Goal: Obtain resource: Download file/media

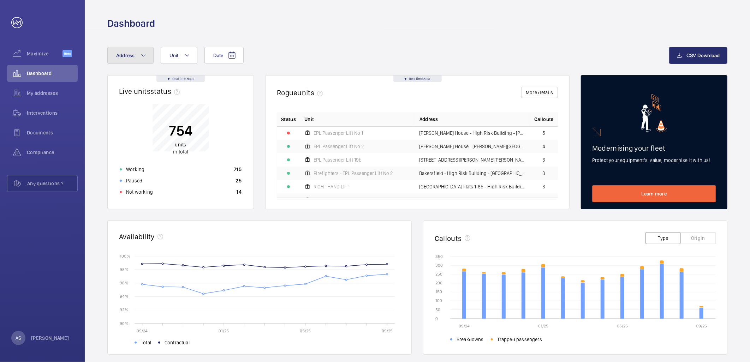
click at [136, 60] on button "Address" at bounding box center [130, 55] width 46 height 17
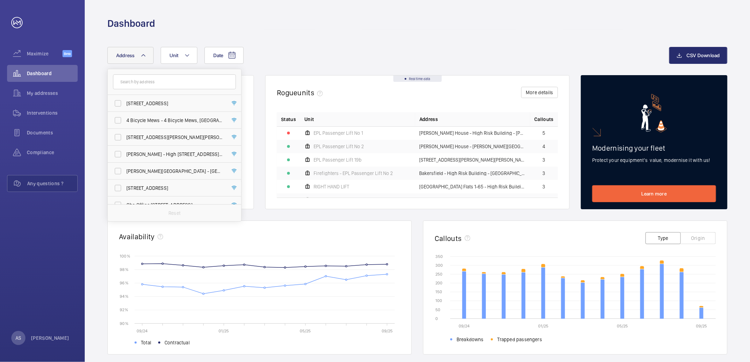
click at [142, 83] on input "text" at bounding box center [174, 81] width 123 height 15
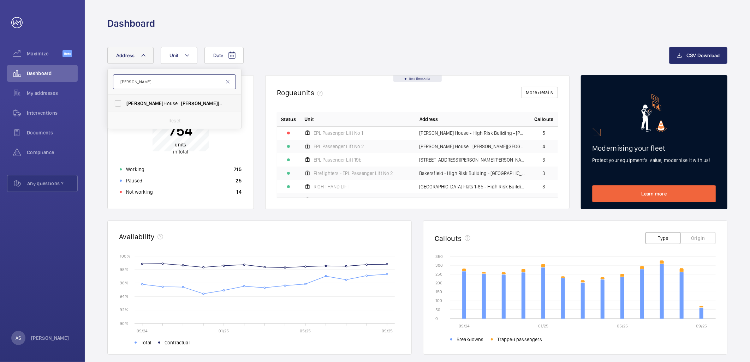
type input "[PERSON_NAME]"
click at [184, 102] on span "[PERSON_NAME]" at bounding box center [199, 104] width 37 height 6
click at [125, 102] on input "[PERSON_NAME][STREET_ADDRESS][PERSON_NAME]" at bounding box center [118, 103] width 14 height 14
checkbox input "true"
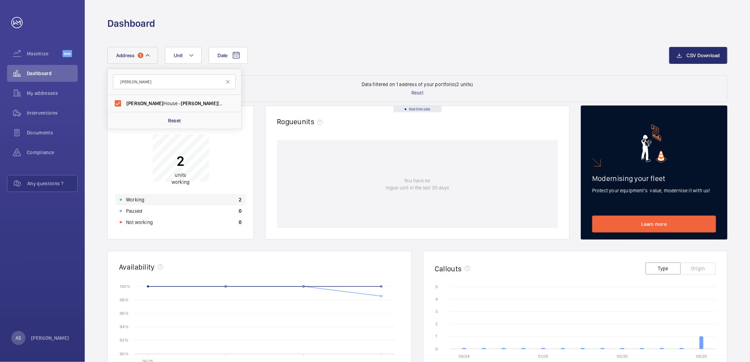
click at [215, 196] on div "Working 2" at bounding box center [180, 199] width 130 height 11
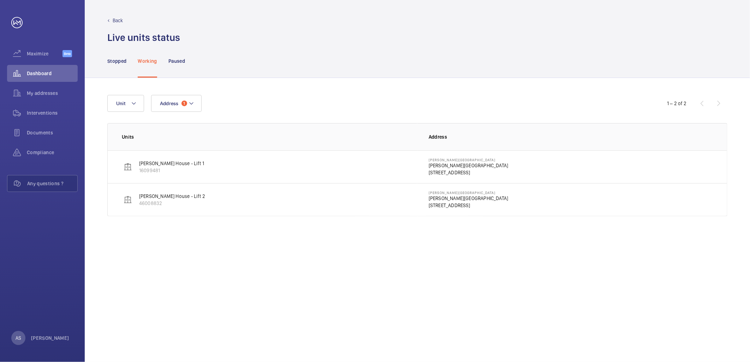
click at [447, 168] on p "[PERSON_NAME][GEOGRAPHIC_DATA]" at bounding box center [468, 165] width 79 height 7
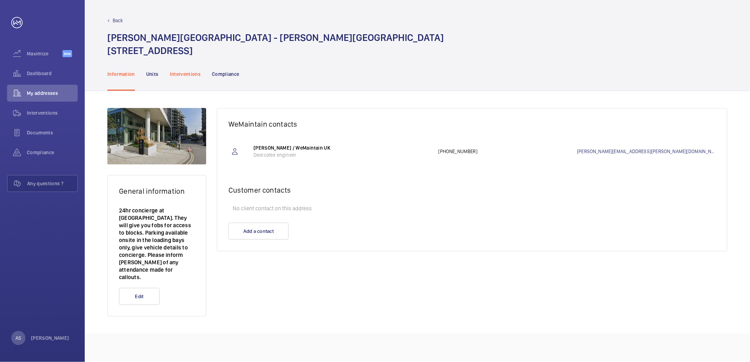
click at [185, 76] on p "Interventions" at bounding box center [185, 74] width 31 height 7
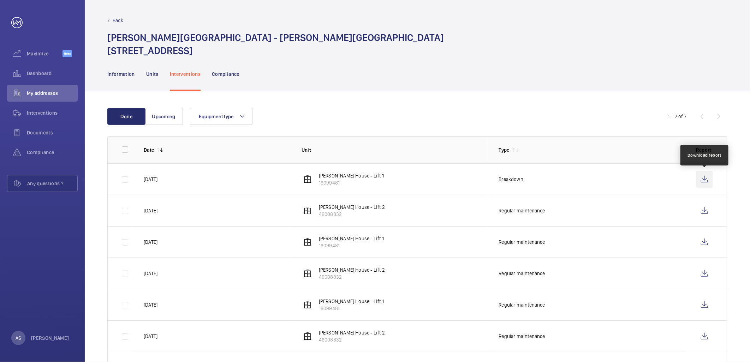
click at [700, 179] on wm-front-icon-button at bounding box center [704, 179] width 17 height 17
click at [39, 76] on span "Dashboard" at bounding box center [52, 73] width 51 height 7
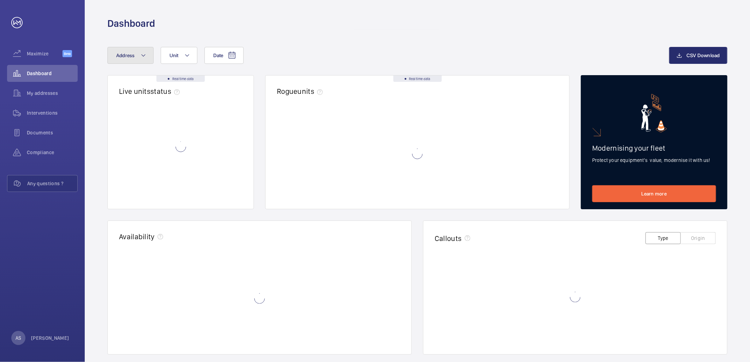
click at [142, 58] on mat-icon at bounding box center [143, 55] width 6 height 8
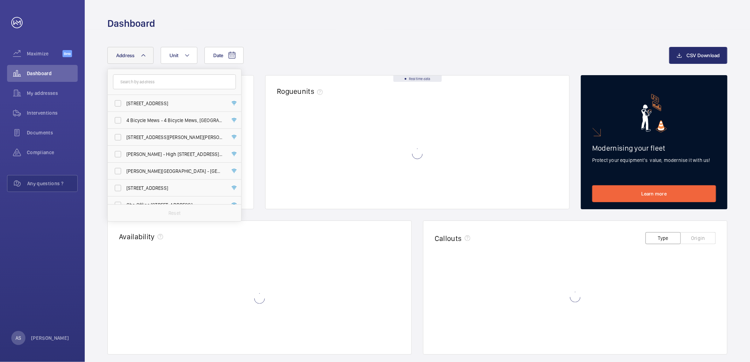
click at [145, 81] on input "text" at bounding box center [174, 81] width 123 height 15
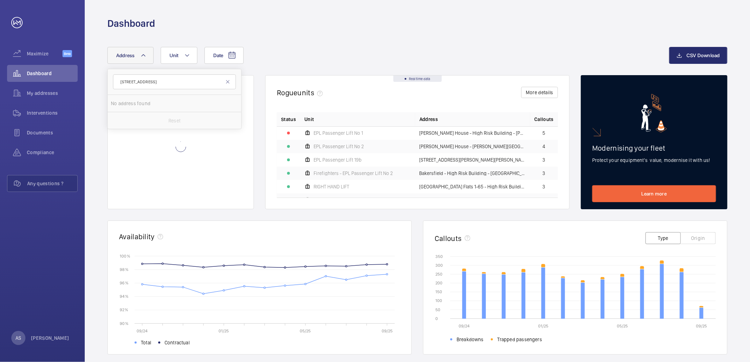
click at [126, 82] on input "[STREET_ADDRESS]" at bounding box center [174, 81] width 123 height 15
drag, startPoint x: 189, startPoint y: 85, endPoint x: 177, endPoint y: 89, distance: 12.4
click at [177, 89] on input "[STREET_ADDRESS]" at bounding box center [174, 81] width 123 height 15
drag, startPoint x: 188, startPoint y: 83, endPoint x: 163, endPoint y: 84, distance: 25.4
click at [163, 84] on input "[STREET_ADDRESS]" at bounding box center [174, 81] width 123 height 15
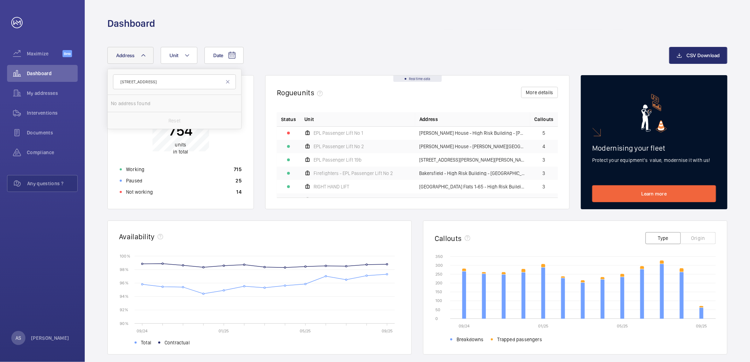
type input "[STREET_ADDRESS]"
drag, startPoint x: 125, startPoint y: 83, endPoint x: 91, endPoint y: 82, distance: 34.3
click at [92, 82] on div "Date Address [STREET_ADDRESS] No address found Reset Unit CSV Download Real tim…" at bounding box center [417, 273] width 665 height 487
click at [145, 57] on mat-icon at bounding box center [143, 55] width 6 height 8
drag, startPoint x: 133, startPoint y: 82, endPoint x: 113, endPoint y: 82, distance: 19.8
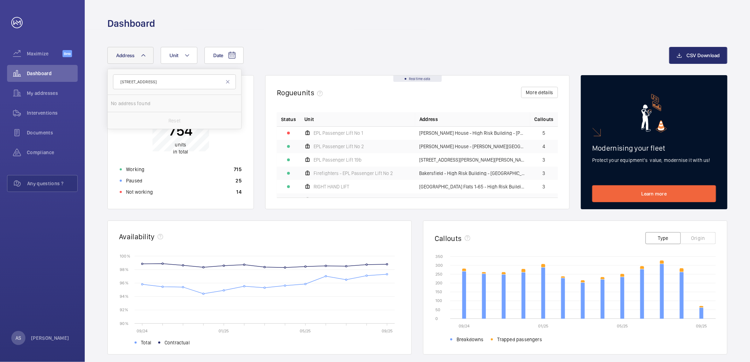
click at [113, 82] on input "[STREET_ADDRESS]" at bounding box center [174, 81] width 123 height 15
drag, startPoint x: 158, startPoint y: 81, endPoint x: 231, endPoint y: 76, distance: 72.9
click at [231, 76] on input "[STREET_ADDRESS]" at bounding box center [174, 81] width 123 height 15
type input "[GEOGRAPHIC_DATA]"
click at [187, 101] on span "[STREET_ADDRESS][GEOGRAPHIC_DATA] - [STREET_ADDRESS]" at bounding box center [174, 103] width 97 height 7
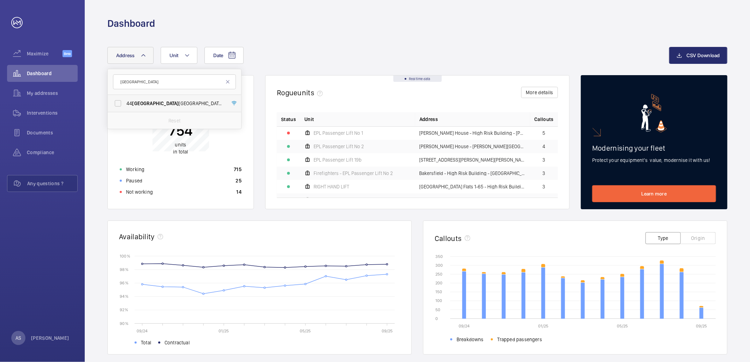
click at [125, 101] on input "[STREET_ADDRESS][GEOGRAPHIC_DATA] - [STREET_ADDRESS]" at bounding box center [118, 103] width 14 height 14
checkbox input "true"
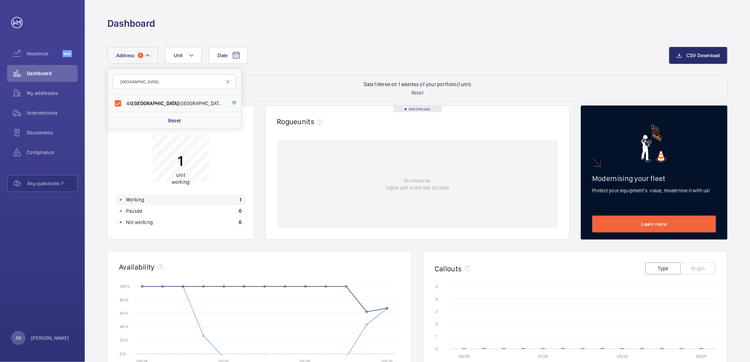
click at [186, 197] on div "Working 1" at bounding box center [180, 199] width 130 height 11
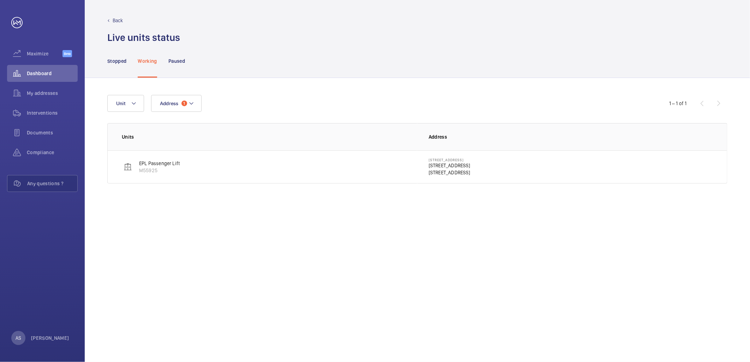
click at [430, 168] on p "[STREET_ADDRESS]" at bounding box center [450, 165] width 42 height 7
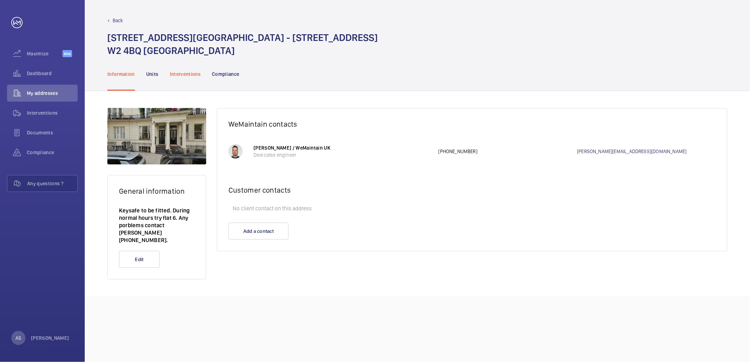
click at [191, 74] on p "Interventions" at bounding box center [185, 74] width 31 height 7
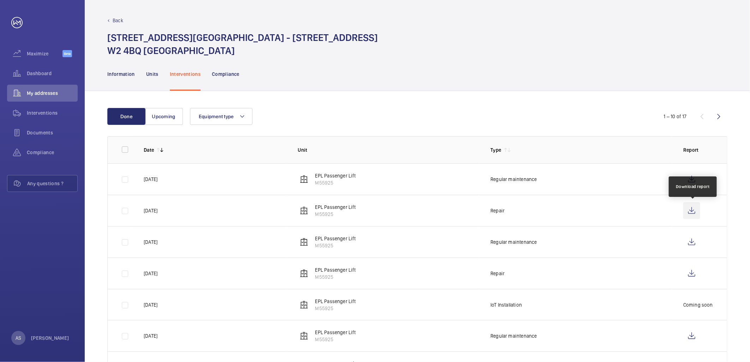
click at [694, 209] on wm-front-icon-button at bounding box center [691, 210] width 17 height 17
click at [43, 65] on div "Dashboard" at bounding box center [42, 73] width 71 height 17
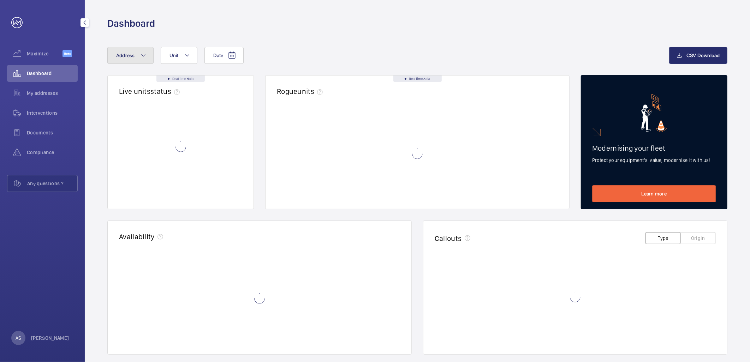
click at [139, 59] on button "Address" at bounding box center [130, 55] width 46 height 17
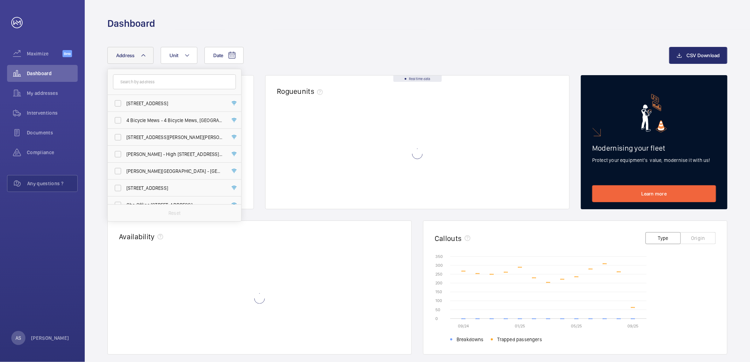
click at [151, 86] on input "text" at bounding box center [174, 81] width 123 height 15
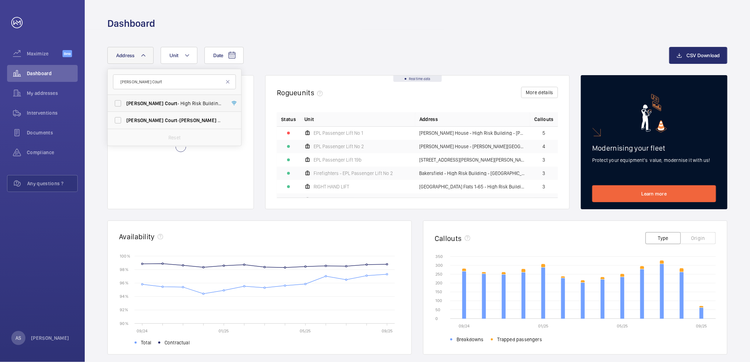
type input "[PERSON_NAME] Court"
click at [190, 103] on span "[PERSON_NAME][STREET_ADDRESS][PERSON_NAME]" at bounding box center [174, 103] width 97 height 7
click at [125, 103] on input "[PERSON_NAME][STREET_ADDRESS][PERSON_NAME]" at bounding box center [118, 103] width 14 height 14
checkbox input "true"
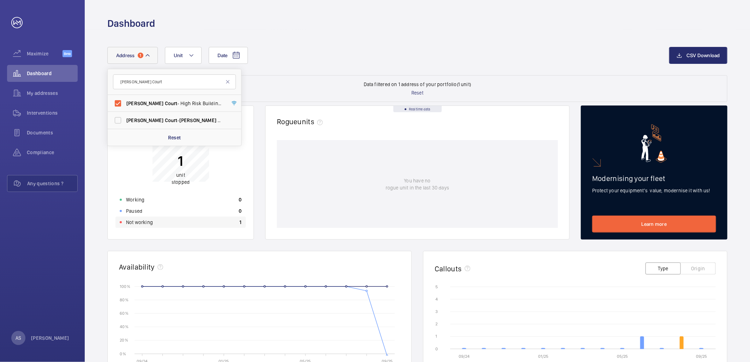
click at [168, 218] on div "Not working 1" at bounding box center [180, 222] width 130 height 11
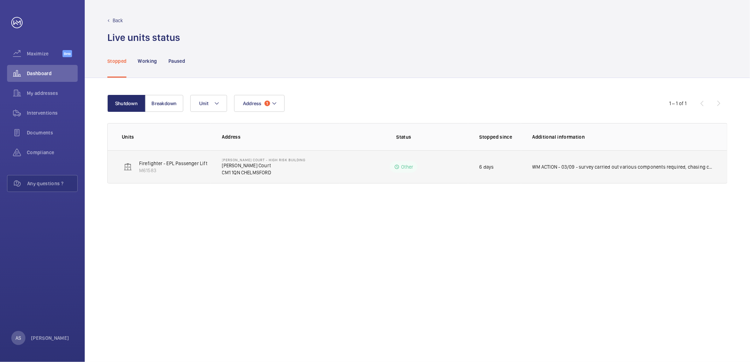
click at [611, 170] on p "WM ACTION - 03/09 - survey carried out various components required, chasing cos…" at bounding box center [622, 166] width 180 height 7
